Goal: Ask a question

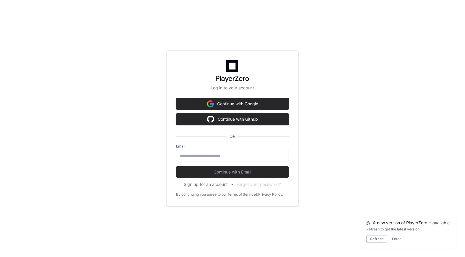
scroll to position [5734, 0]
click at [216, 156] on input "email" at bounding box center [232, 156] width 105 height 6
type input "**********"
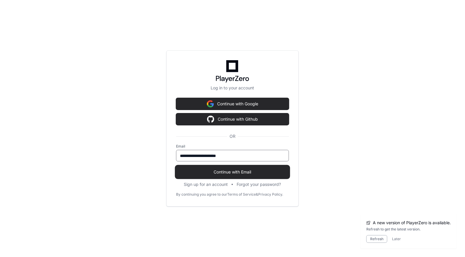
click at [217, 177] on button "Continue with Email" at bounding box center [232, 172] width 113 height 12
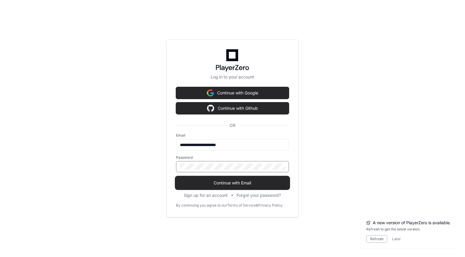
click at [234, 187] on button "Continue with Email" at bounding box center [232, 183] width 113 height 12
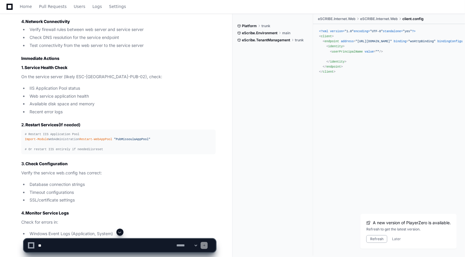
scroll to position [4608, 0]
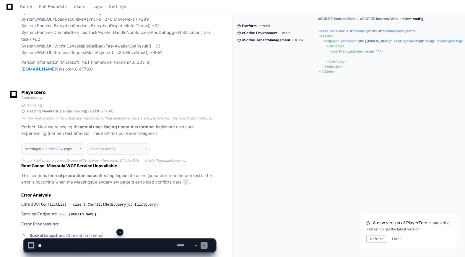
scroll to position [4301, 0]
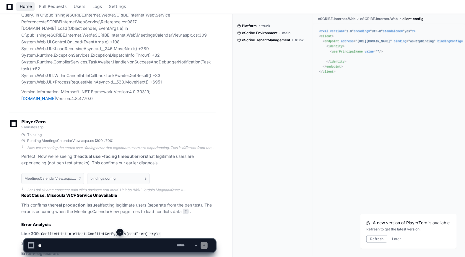
click at [28, 10] on link "Home" at bounding box center [26, 7] width 12 height 14
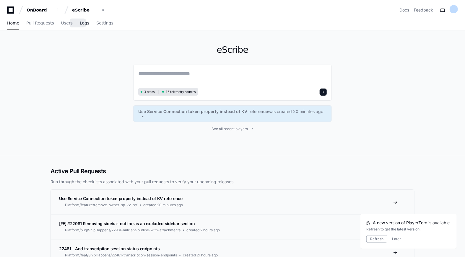
click at [80, 22] on span "Logs" at bounding box center [84, 23] width 9 height 4
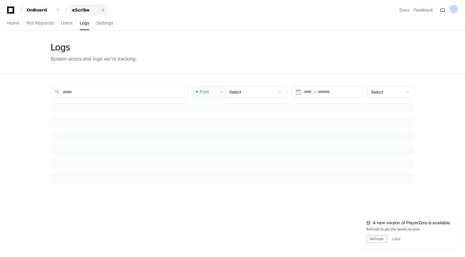
click at [84, 7] on button "eScribe" at bounding box center [89, 10] width 38 height 11
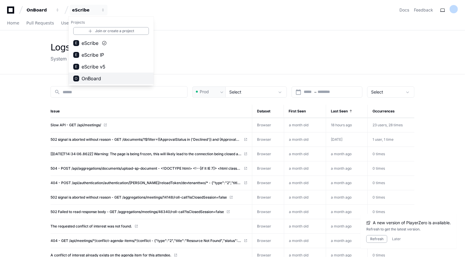
click at [83, 79] on span "OnBoard" at bounding box center [90, 78] width 19 height 7
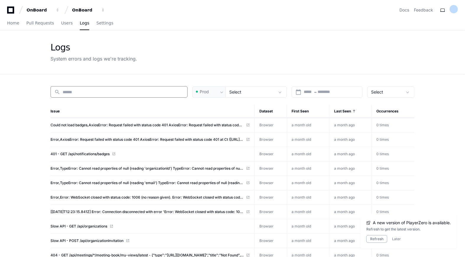
click at [73, 90] on input at bounding box center [123, 92] width 121 height 6
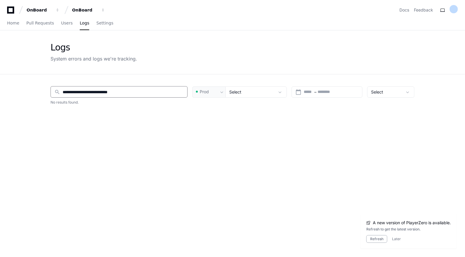
type input "**********"
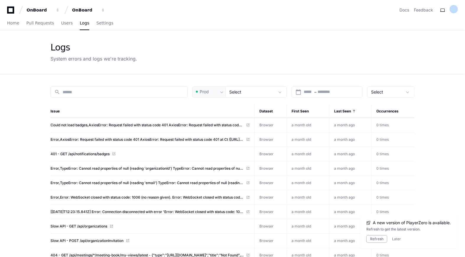
click at [17, 122] on app-issue-list-page "Logs System errors and logs we're tracking. search Prod Select calendar_today S…" at bounding box center [232, 188] width 465 height 316
click at [9, 25] on span "Home" at bounding box center [13, 23] width 12 height 4
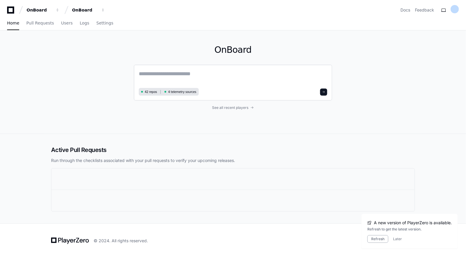
click at [177, 73] on textarea at bounding box center [233, 78] width 188 height 17
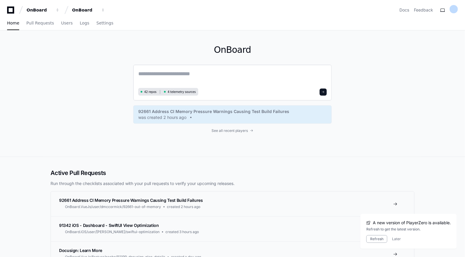
paste textarea "**********"
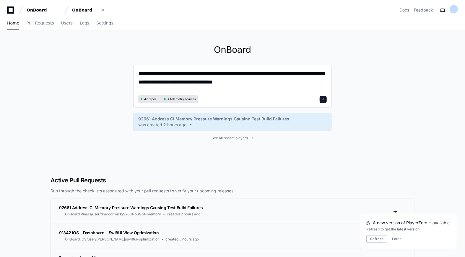
type textarea "**********"
click at [322, 99] on button at bounding box center [322, 99] width 7 height 7
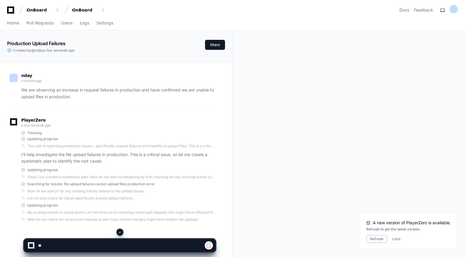
click at [241, 175] on div "Production Upload Failures Created by @ nday a few seconds ago Share nday a min…" at bounding box center [232, 191] width 465 height 323
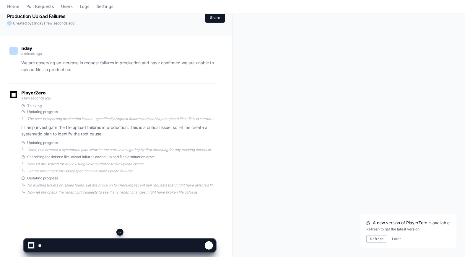
scroll to position [71, 0]
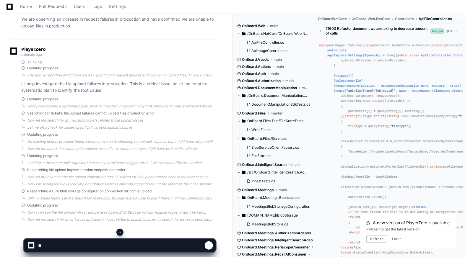
click at [14, 120] on div "Searching for tickets: file upload failures cannot upload files production erro…" at bounding box center [112, 117] width 206 height 12
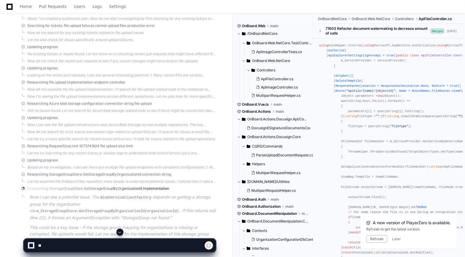
scroll to position [192, 0]
